Goal: Task Accomplishment & Management: Use online tool/utility

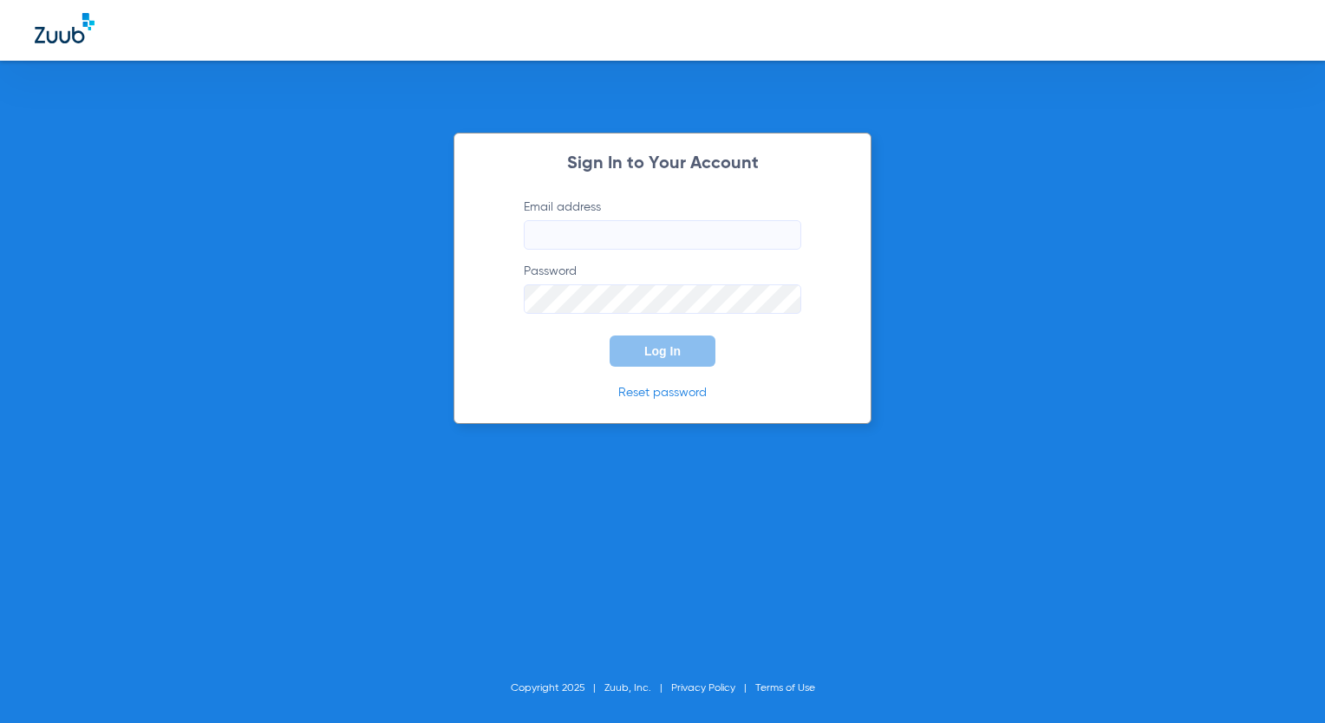
type input "[EMAIL_ADDRESS][DOMAIN_NAME]"
click at [690, 348] on button "Log In" at bounding box center [663, 351] width 106 height 31
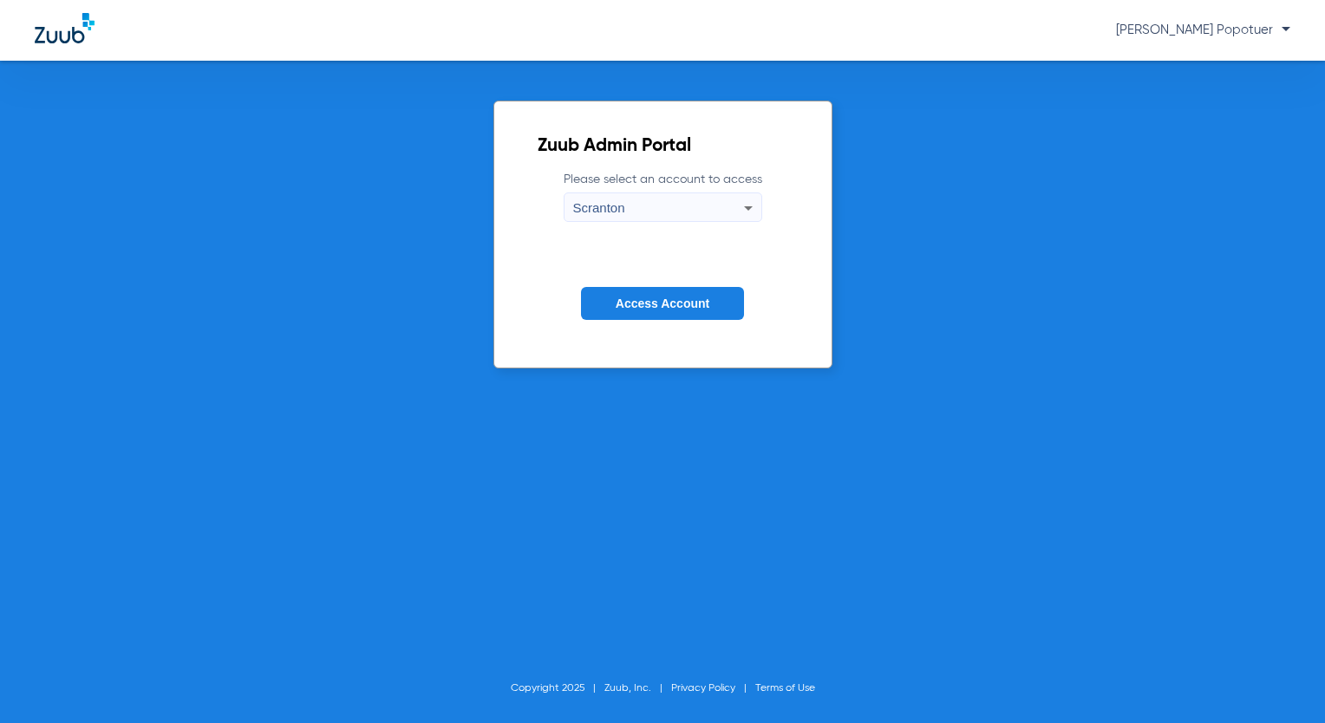
click at [591, 196] on div "Scranton" at bounding box center [658, 207] width 171 height 29
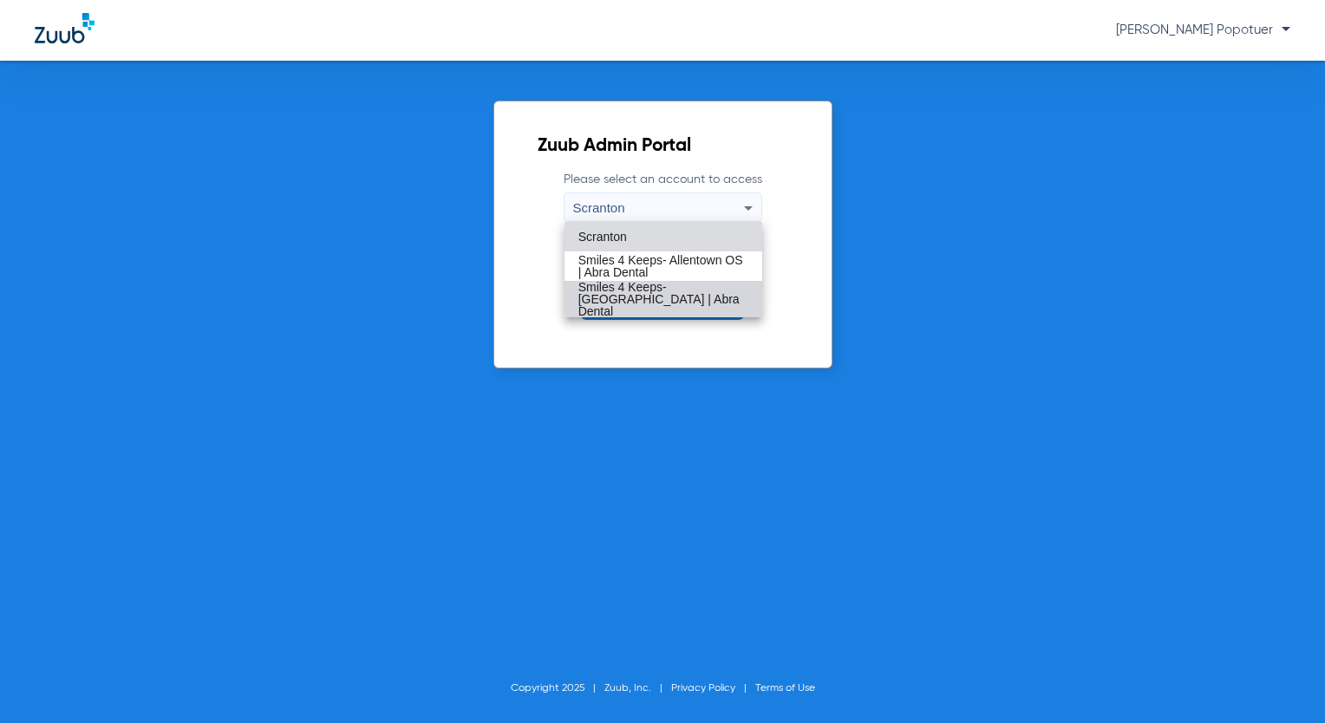
click at [718, 296] on span "Smiles 4 Keeps- [GEOGRAPHIC_DATA] | Abra Dental" at bounding box center [663, 299] width 170 height 36
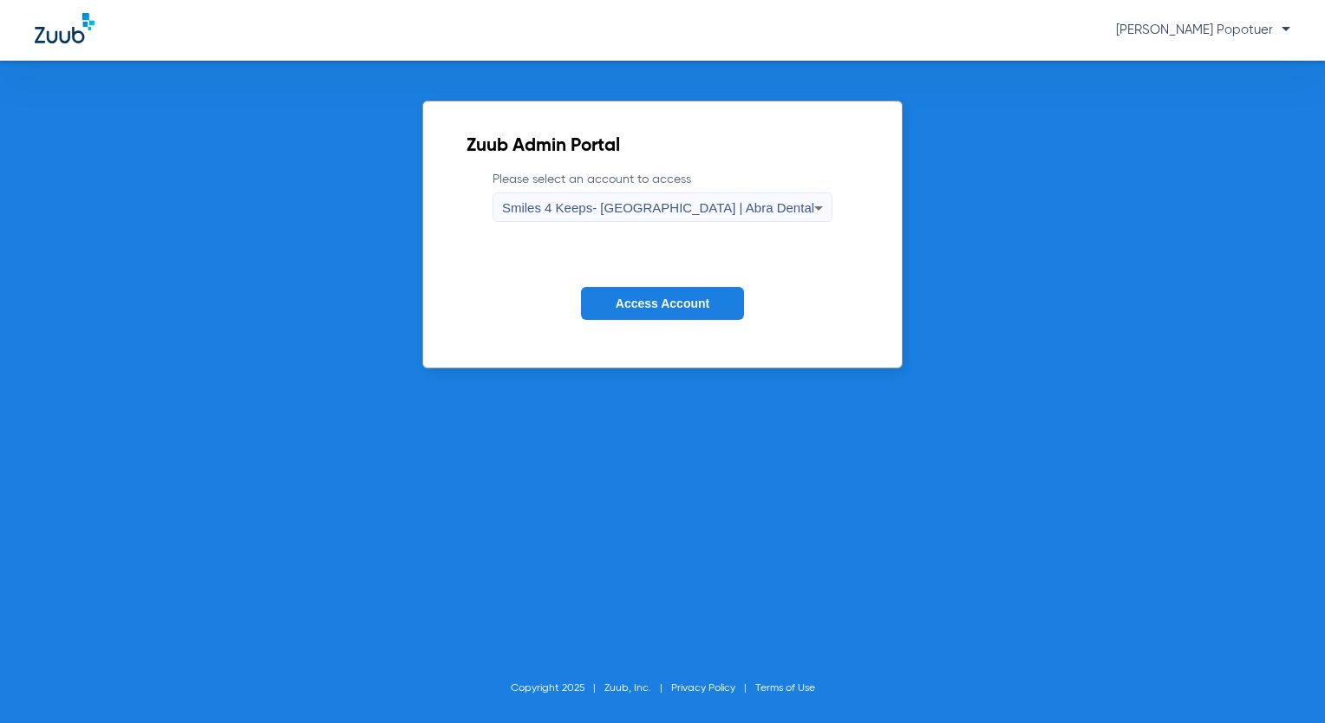
click at [712, 305] on button "Access Account" at bounding box center [662, 304] width 163 height 34
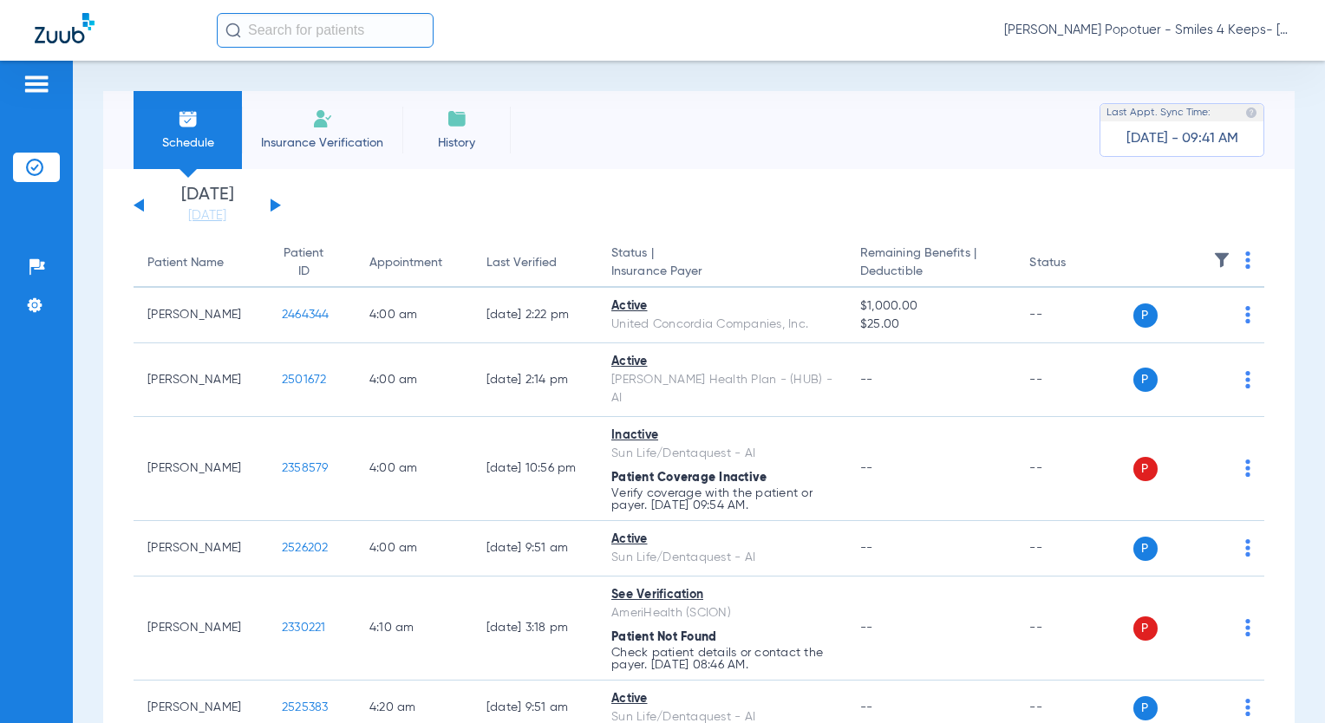
click at [274, 207] on button at bounding box center [276, 205] width 10 height 13
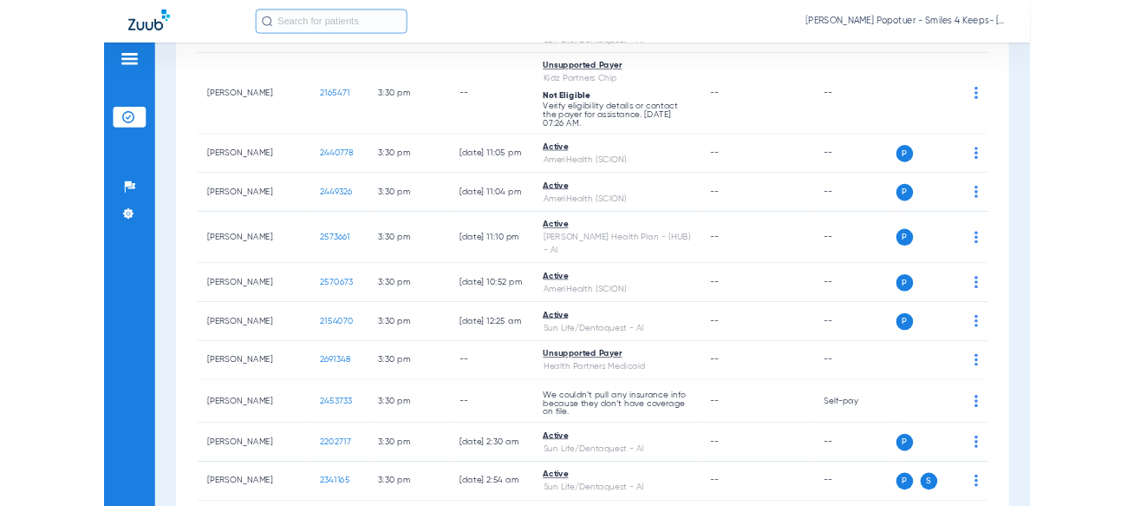
scroll to position [16565, 0]
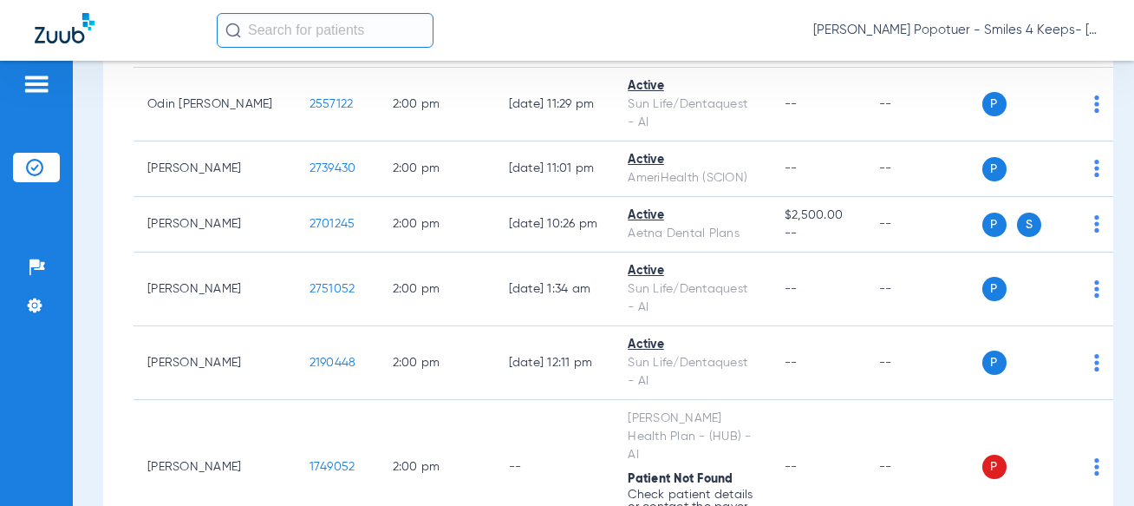
click at [329, 23] on input "text" at bounding box center [325, 30] width 217 height 35
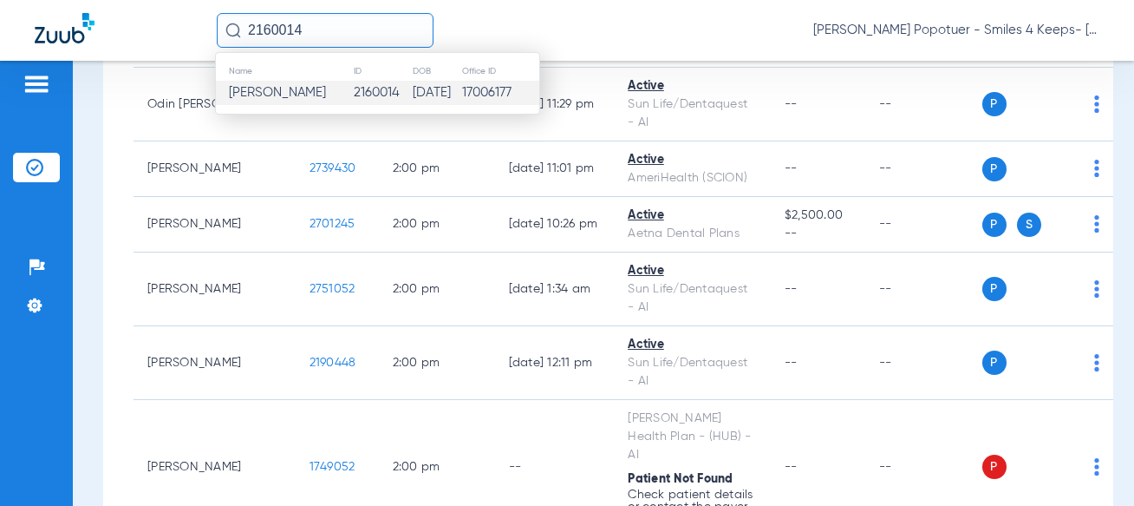
click at [297, 91] on span "[PERSON_NAME]" at bounding box center [277, 92] width 97 height 13
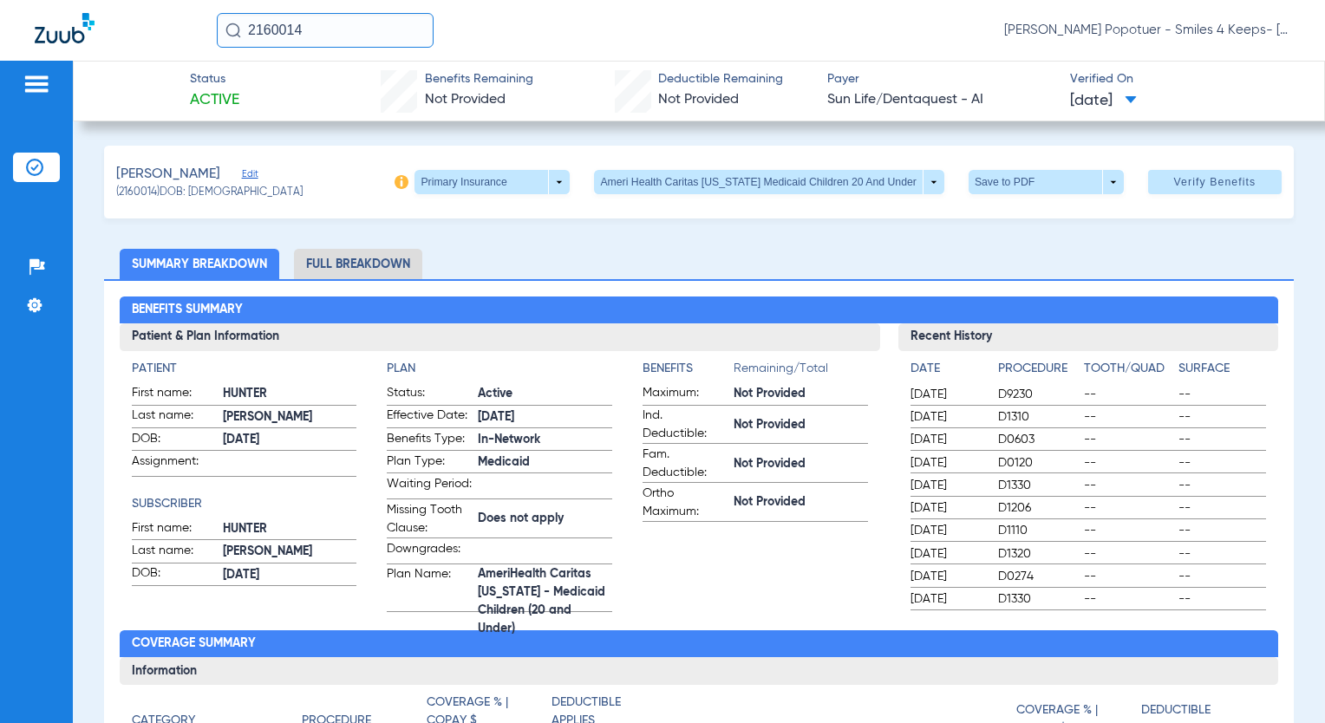
click at [375, 264] on li "Full Breakdown" at bounding box center [358, 264] width 128 height 30
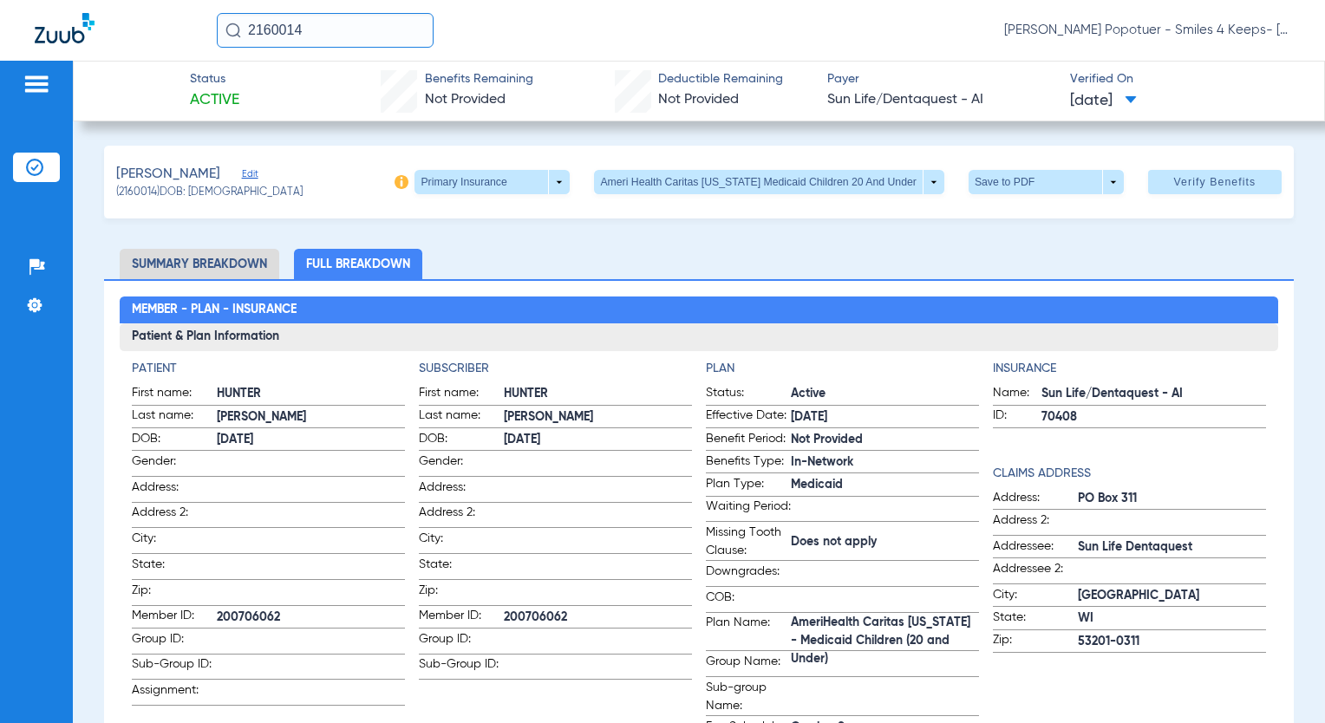
click at [611, 254] on ul "Summary Breakdown Full Breakdown" at bounding box center [699, 264] width 1190 height 30
click at [720, 249] on ul "Summary Breakdown Full Breakdown" at bounding box center [699, 264] width 1190 height 30
click at [718, 258] on ul "Summary Breakdown Full Breakdown" at bounding box center [699, 264] width 1190 height 30
drag, startPoint x: 654, startPoint y: 243, endPoint x: 655, endPoint y: 252, distance: 8.7
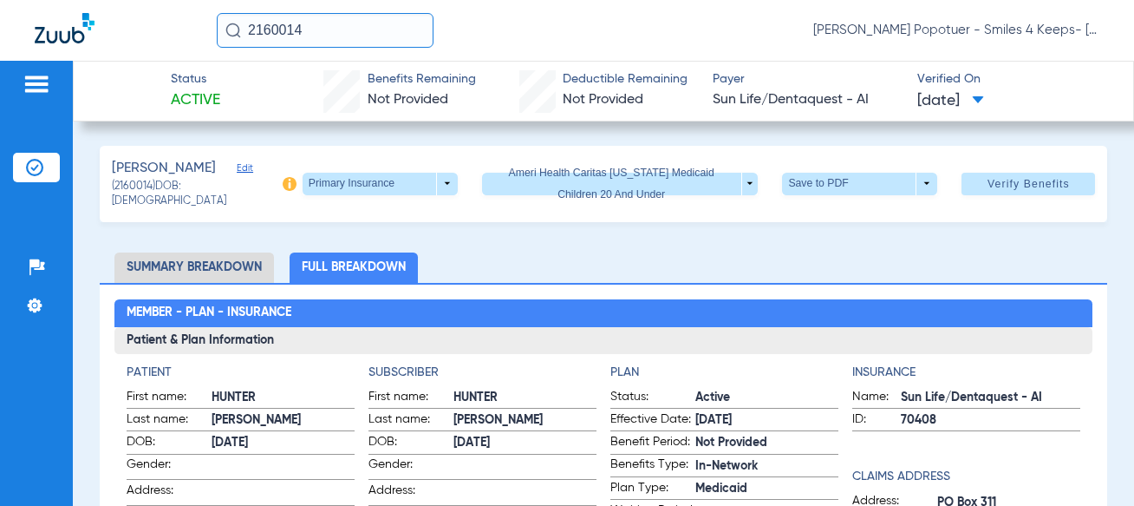
drag, startPoint x: 329, startPoint y: 28, endPoint x: 140, endPoint y: 29, distance: 188.2
click at [140, 29] on div "2160014 [PERSON_NAME] Popotuer - Smiles 4 Keeps- [GEOGRAPHIC_DATA] | Abra Dental" at bounding box center [567, 30] width 1134 height 61
click at [228, 29] on img at bounding box center [233, 31] width 16 height 16
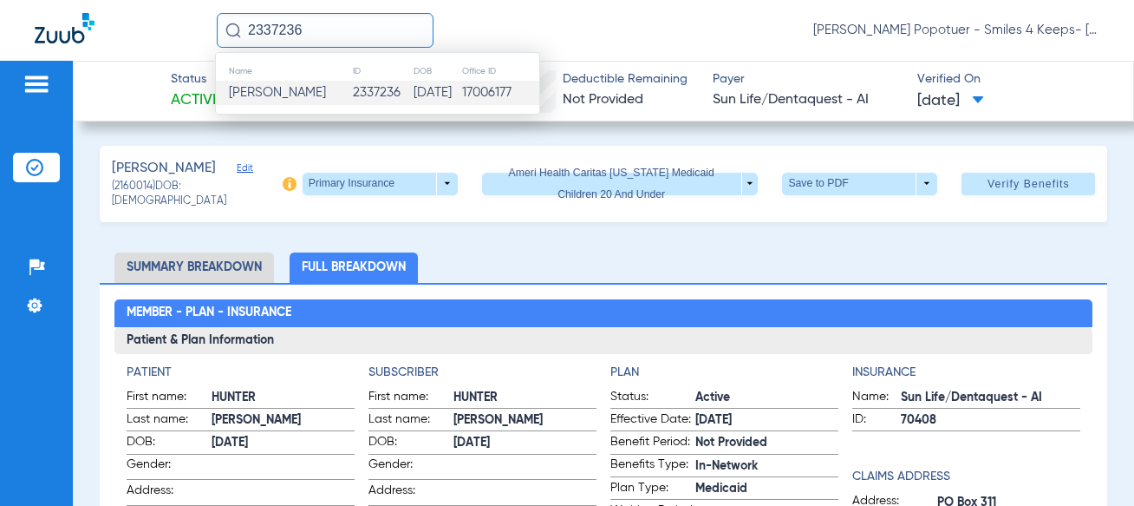
click at [265, 89] on span "[PERSON_NAME]" at bounding box center [277, 92] width 97 height 13
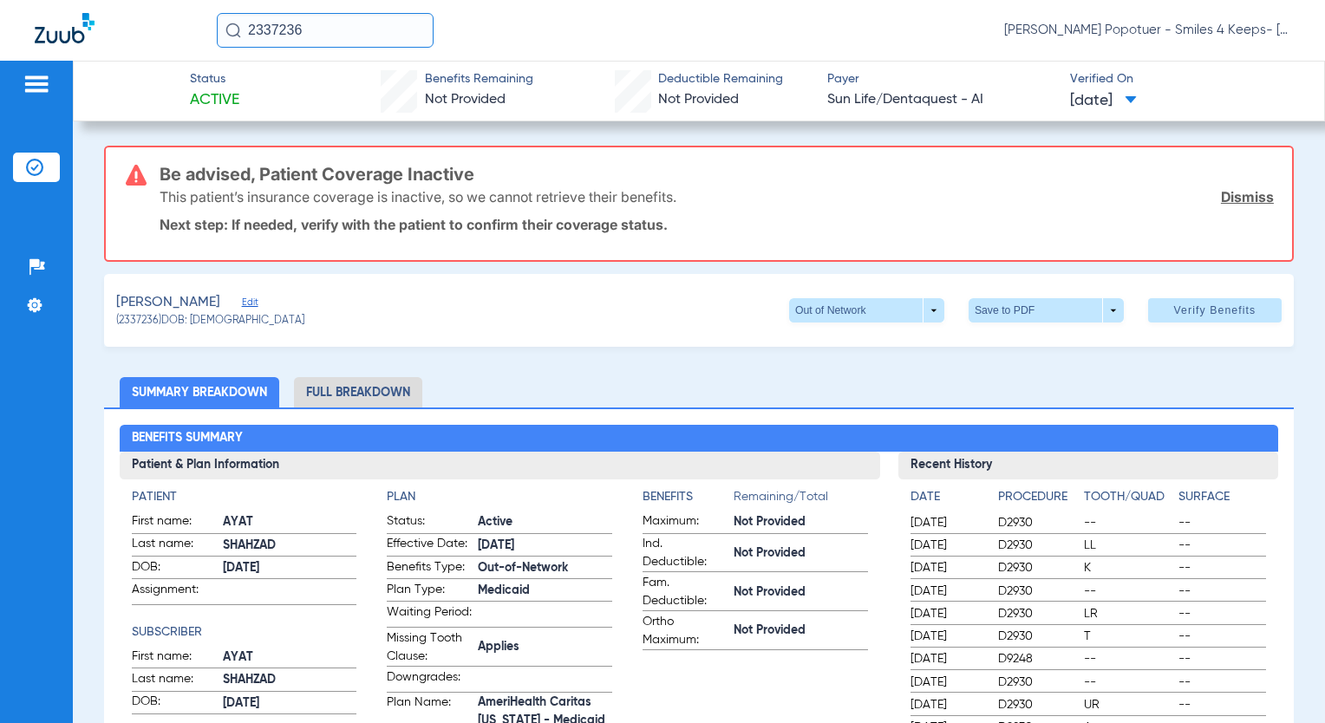
click at [1233, 198] on link "Dismiss" at bounding box center [1247, 196] width 53 height 17
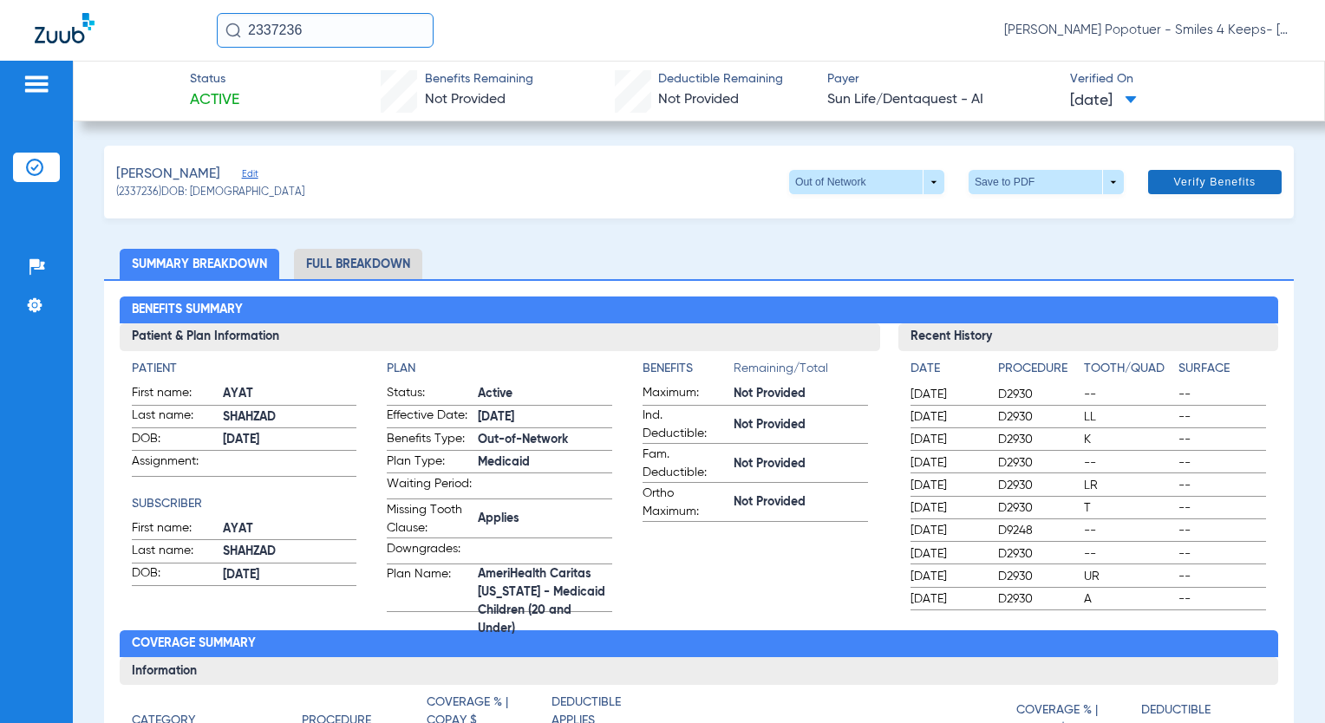
click at [1214, 184] on span "Verify Benefits" at bounding box center [1215, 182] width 82 height 14
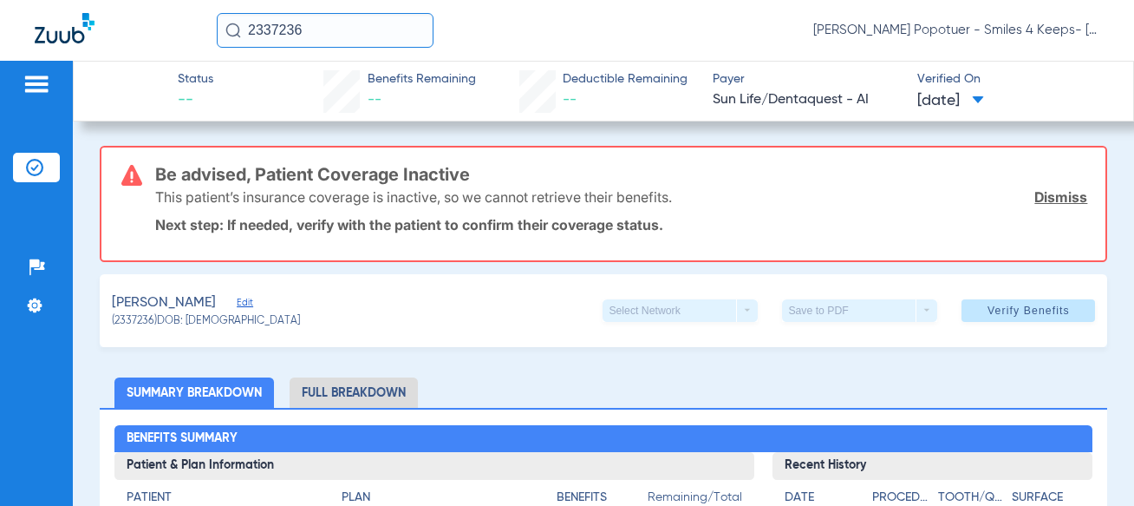
drag, startPoint x: 1061, startPoint y: 196, endPoint x: 859, endPoint y: 146, distance: 208.2
click at [1061, 196] on link "Dismiss" at bounding box center [1061, 196] width 53 height 17
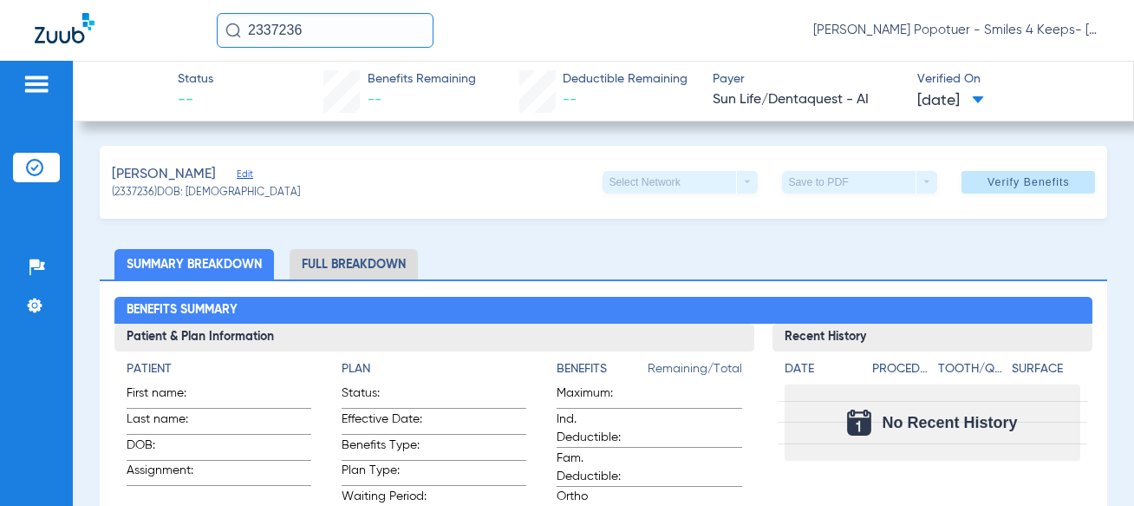
drag, startPoint x: 323, startPoint y: 25, endPoint x: 244, endPoint y: 34, distance: 79.4
click at [244, 34] on input "2337236" at bounding box center [325, 30] width 217 height 35
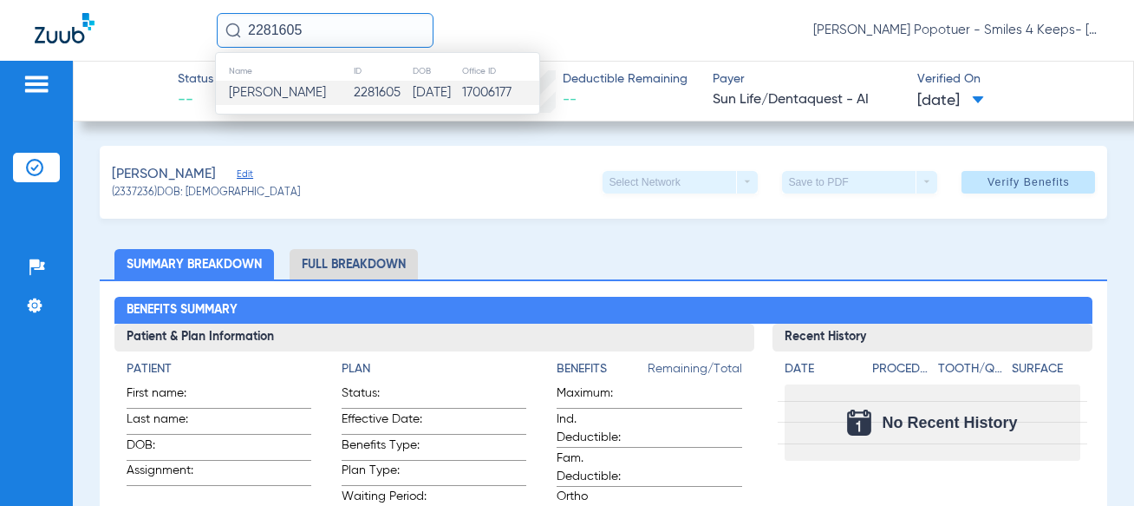
click at [278, 88] on span "[PERSON_NAME]" at bounding box center [277, 92] width 97 height 13
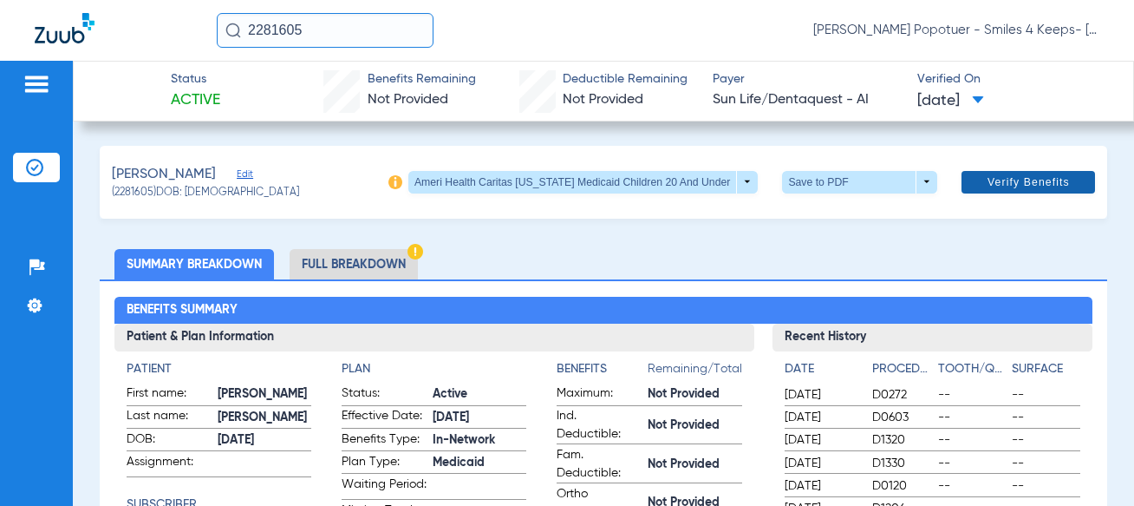
click at [1042, 177] on span "Verify Benefits" at bounding box center [1029, 182] width 82 height 14
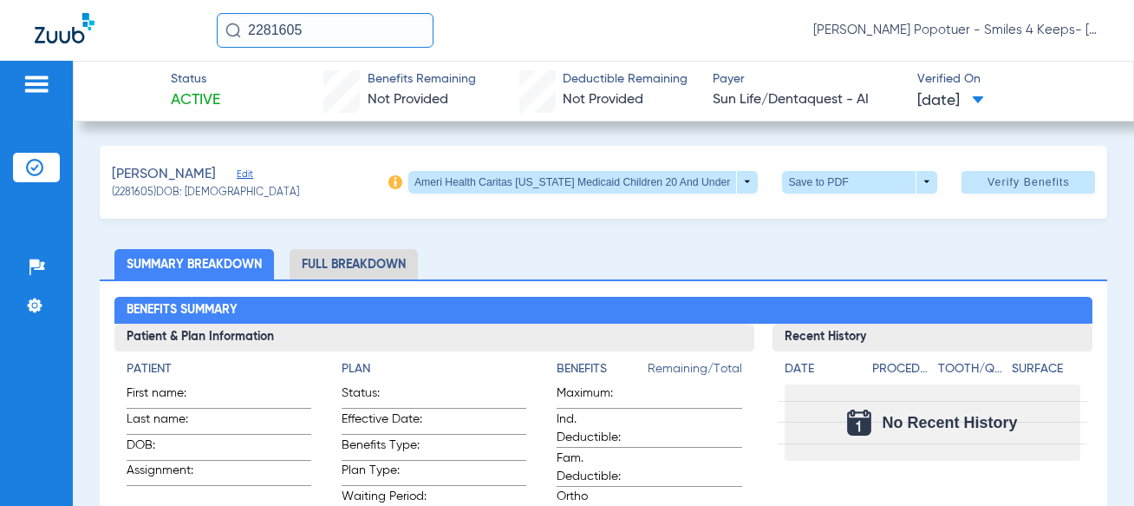
drag, startPoint x: 330, startPoint y: 23, endPoint x: 161, endPoint y: 23, distance: 168.2
click at [161, 23] on div "2281605 [PERSON_NAME] Popotuer - Smiles 4 Keeps- [GEOGRAPHIC_DATA] | Abra Dental" at bounding box center [567, 30] width 1134 height 61
type input "2281605"
click at [232, 29] on img at bounding box center [233, 31] width 16 height 16
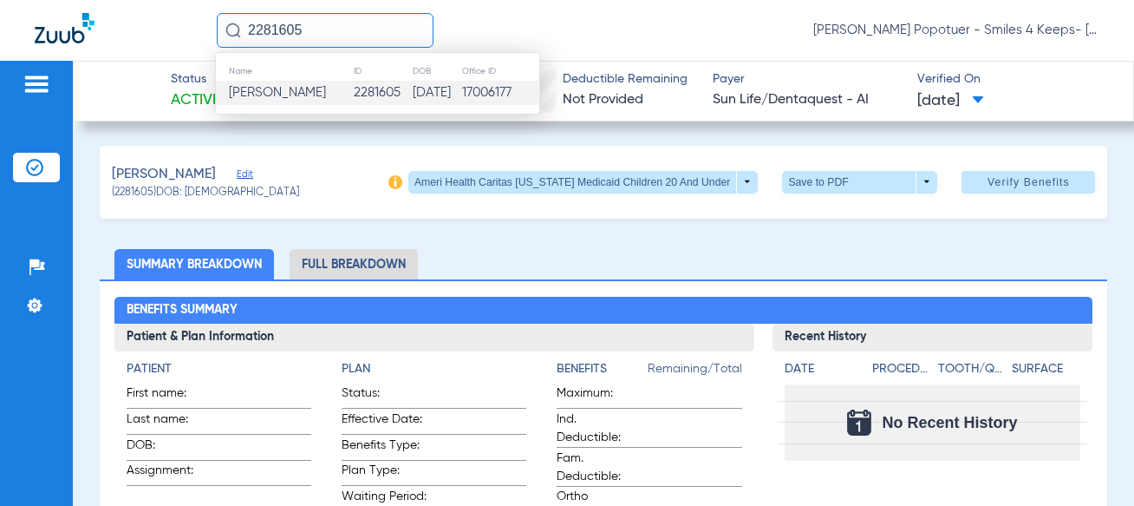
click at [254, 91] on span "[PERSON_NAME]" at bounding box center [277, 92] width 97 height 13
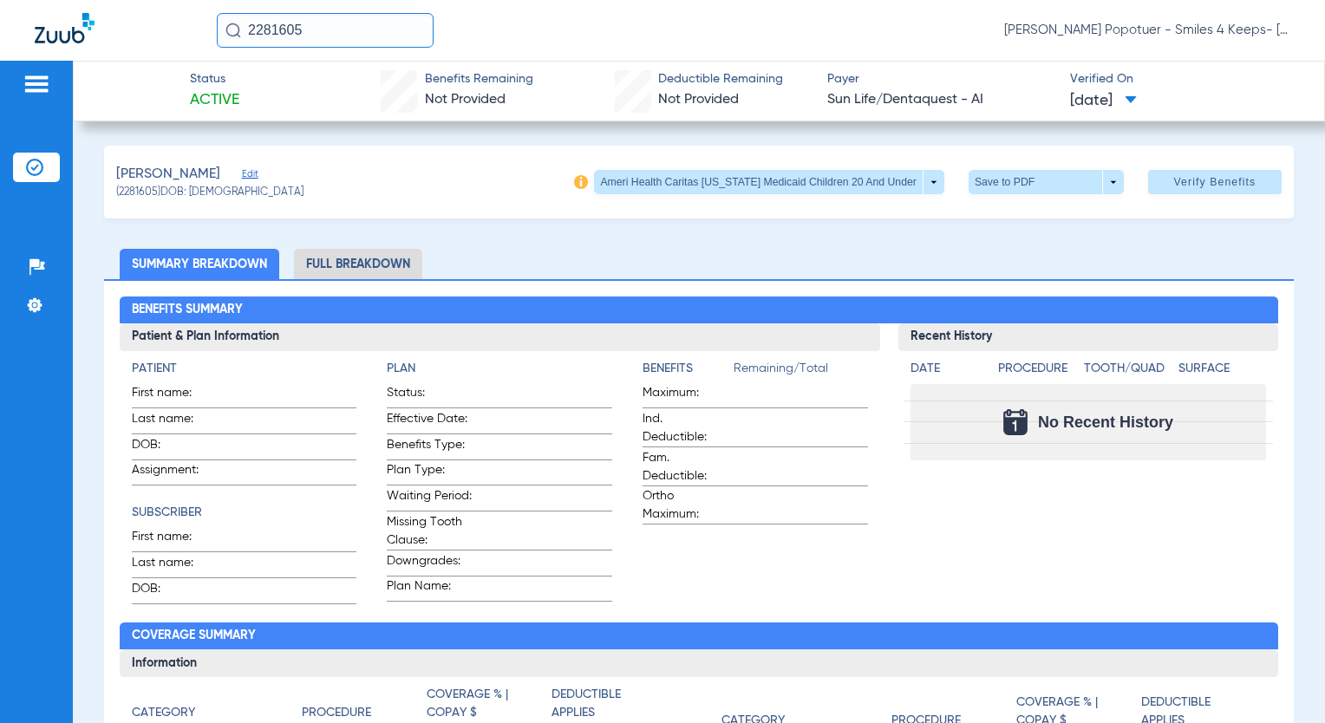
click at [232, 33] on img at bounding box center [233, 31] width 16 height 16
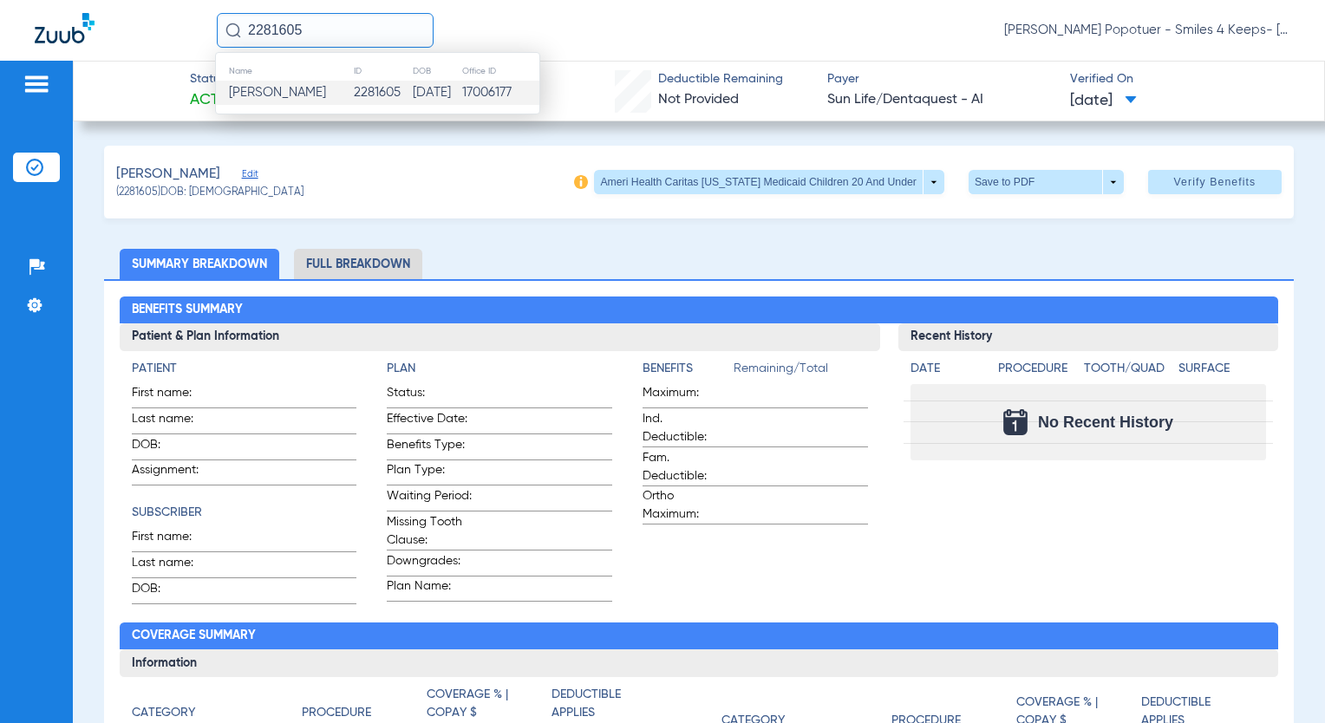
click at [263, 95] on span "[PERSON_NAME]" at bounding box center [277, 92] width 97 height 13
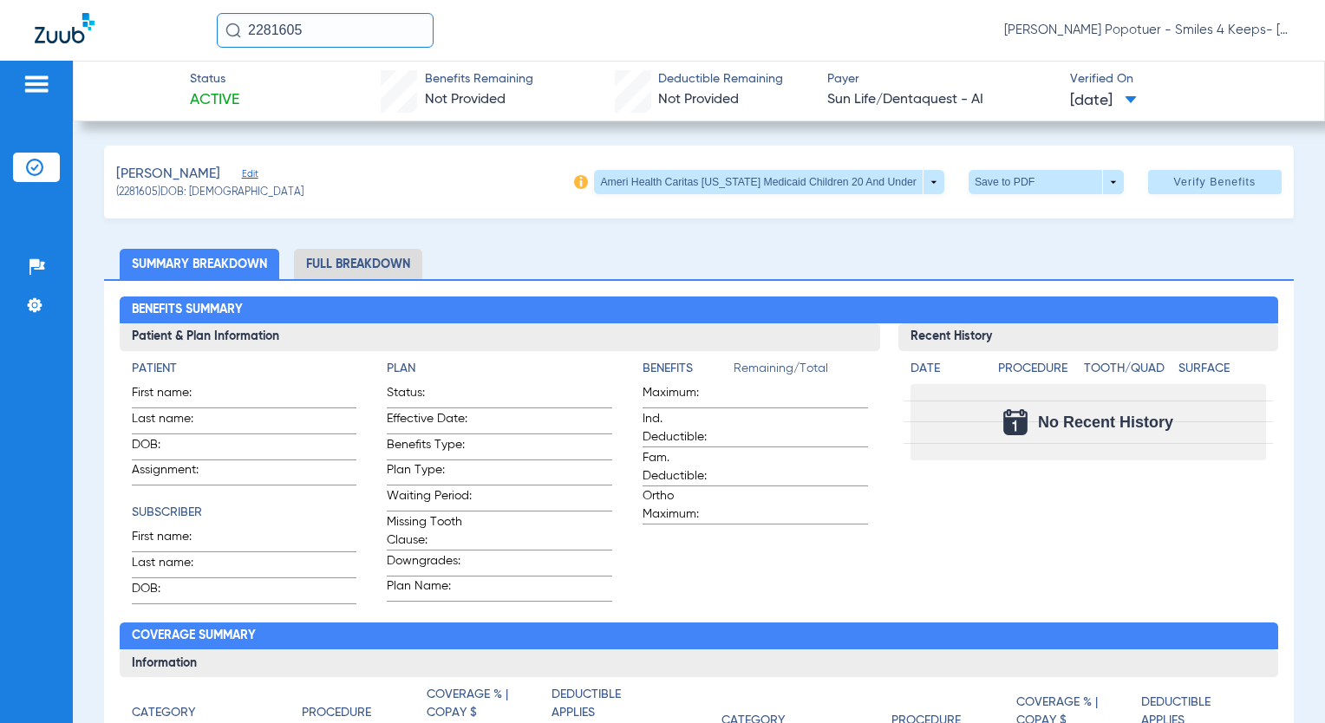
click at [31, 87] on img at bounding box center [37, 84] width 28 height 21
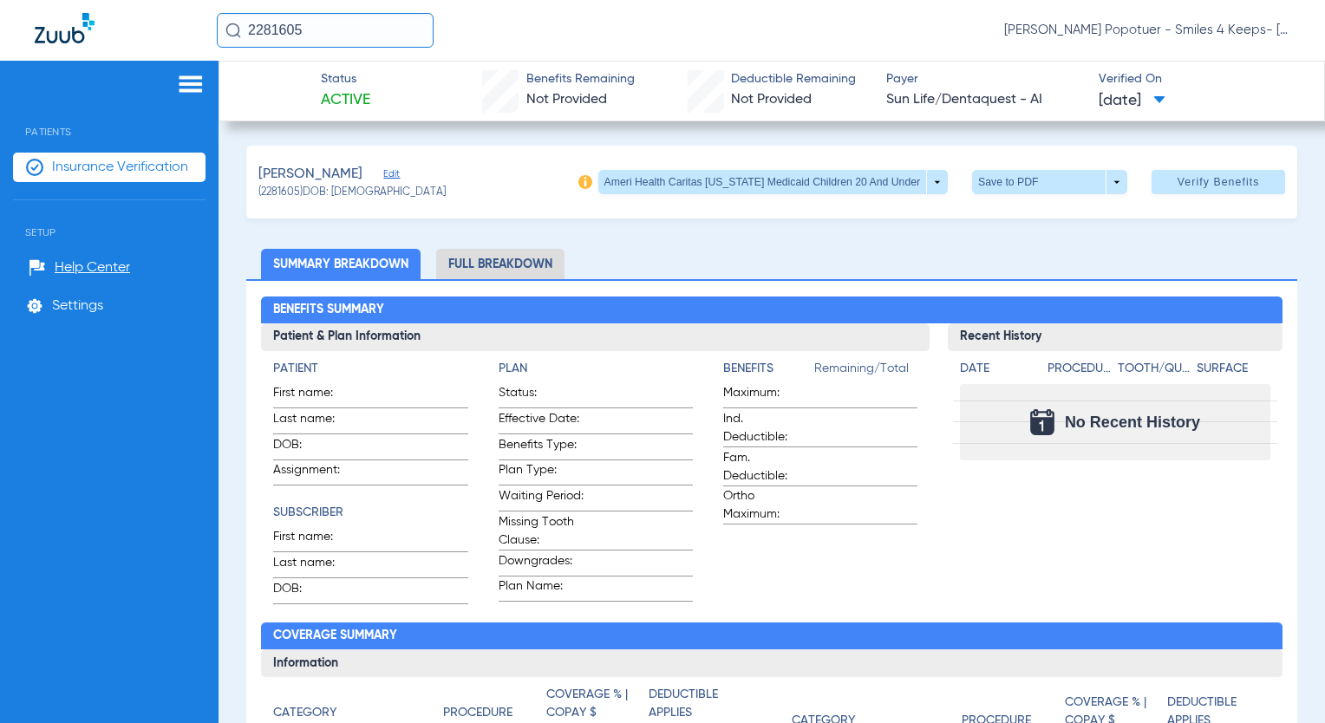
click at [66, 171] on span "Insurance Verification" at bounding box center [120, 167] width 136 height 17
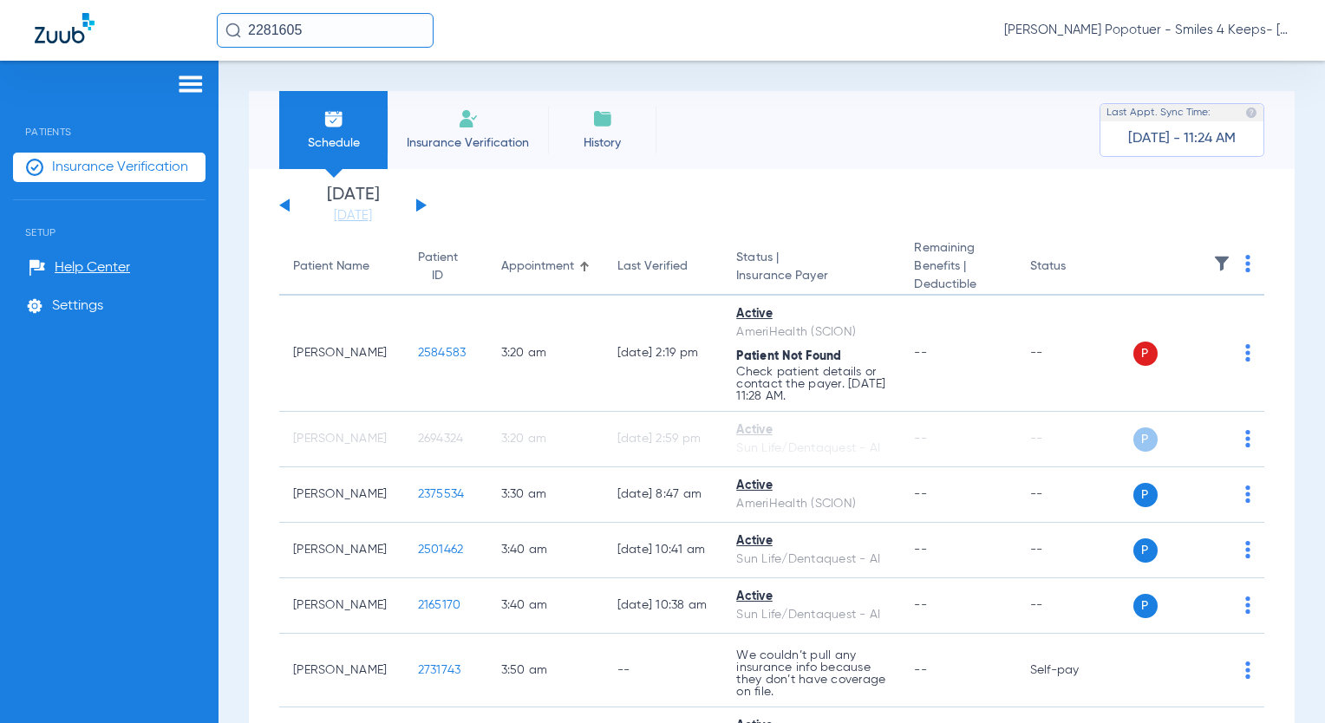
click at [1242, 265] on th at bounding box center [1200, 267] width 132 height 56
click at [1245, 265] on img at bounding box center [1247, 263] width 5 height 17
click at [1152, 335] on span "Verify All" at bounding box center [1168, 333] width 108 height 12
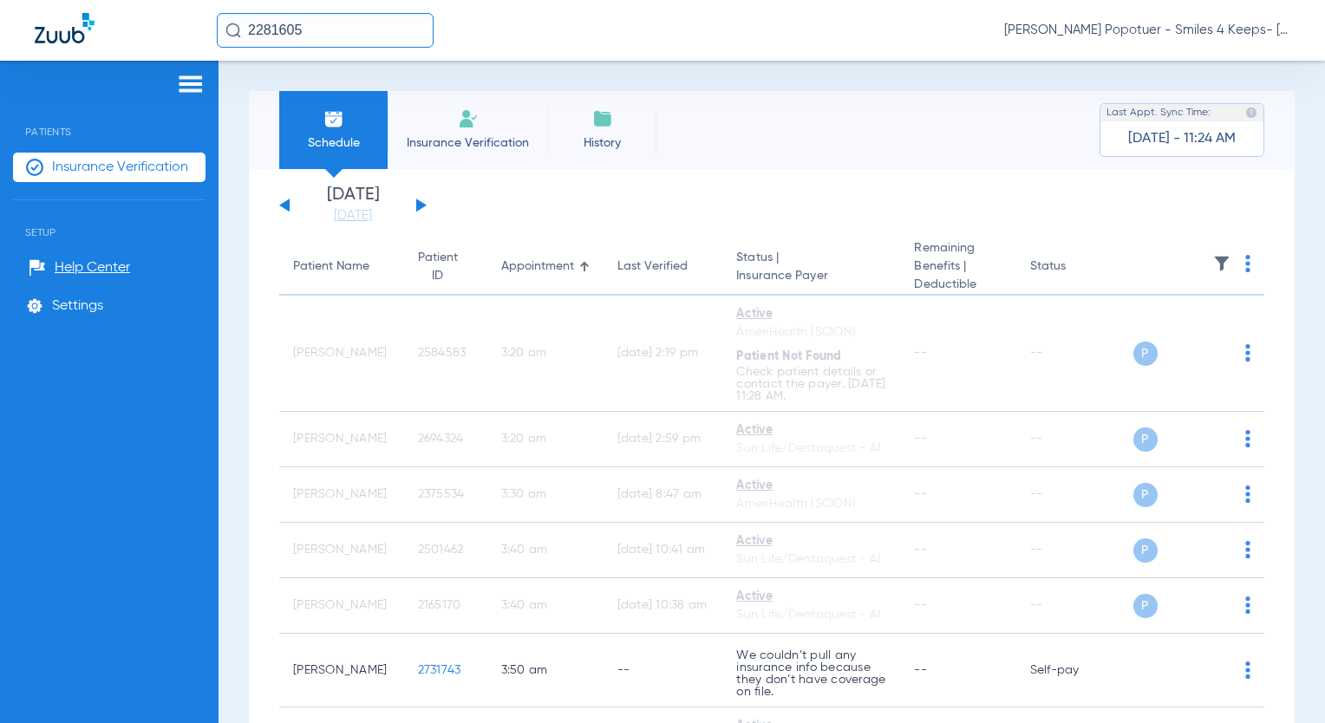
click at [424, 199] on div "[DATE] [DATE] [DATE] [DATE] [DATE] [DATE] [DATE] [DATE] [DATE] [DATE] [DATE] [D…" at bounding box center [352, 205] width 147 height 38
click at [420, 205] on button at bounding box center [421, 205] width 10 height 13
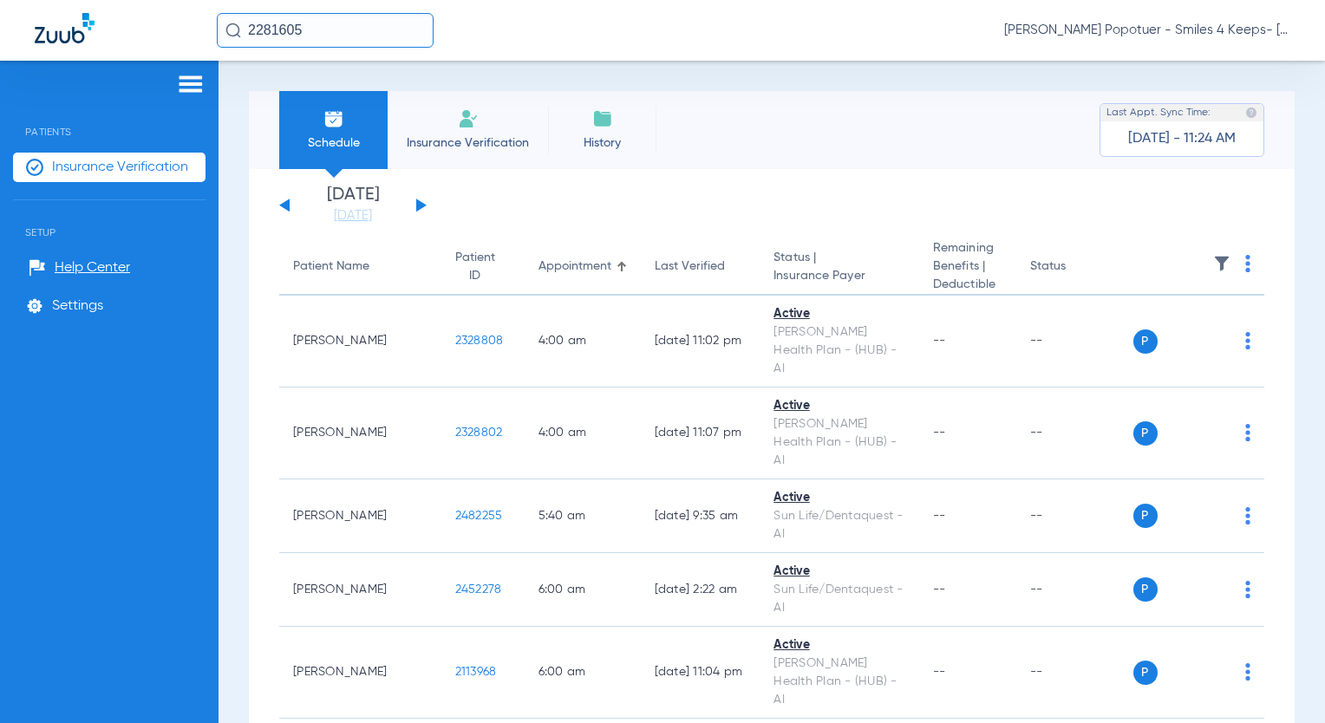
click at [1245, 262] on img at bounding box center [1247, 263] width 5 height 17
click at [1155, 330] on span "Verify All" at bounding box center [1168, 333] width 108 height 12
